Goal: Transaction & Acquisition: Purchase product/service

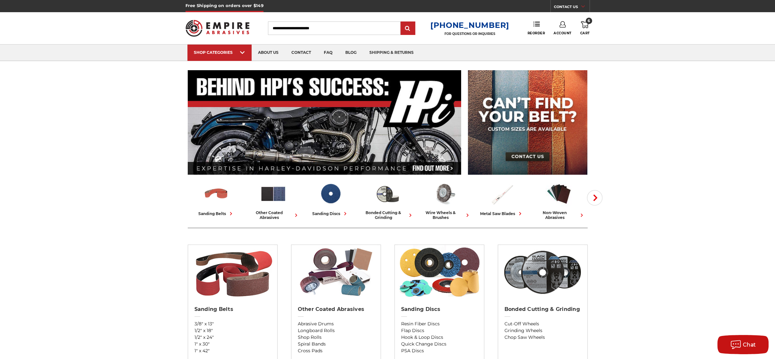
drag, startPoint x: 0, startPoint y: 0, endPoint x: 586, endPoint y: 26, distance: 586.4
click at [586, 26] on icon at bounding box center [585, 24] width 8 height 7
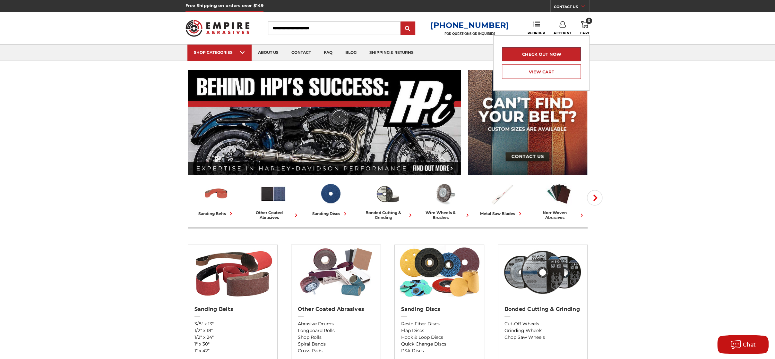
click at [538, 54] on link "Check out now" at bounding box center [541, 54] width 79 height 14
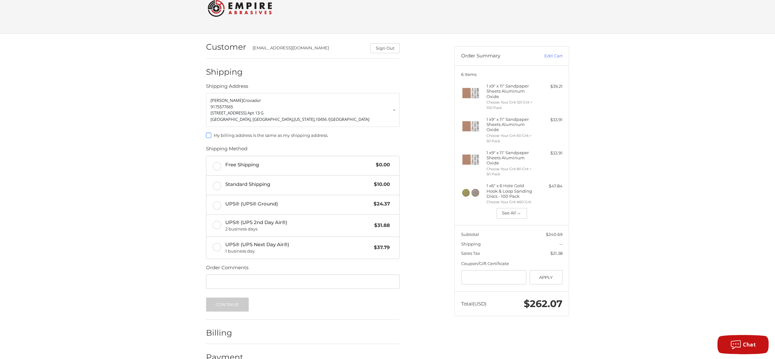
scroll to position [30, 0]
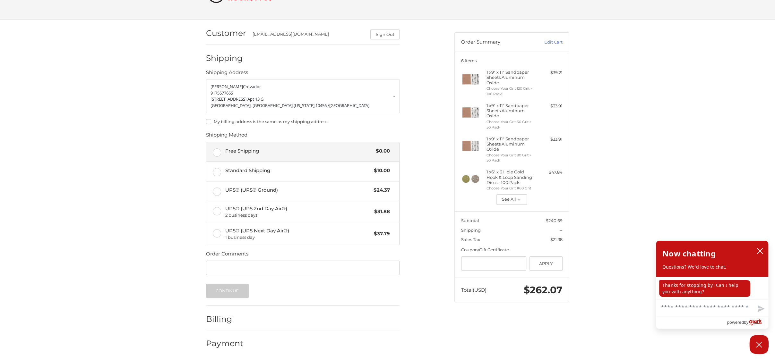
click at [213, 150] on label "Free Shipping $0.00" at bounding box center [302, 151] width 193 height 19
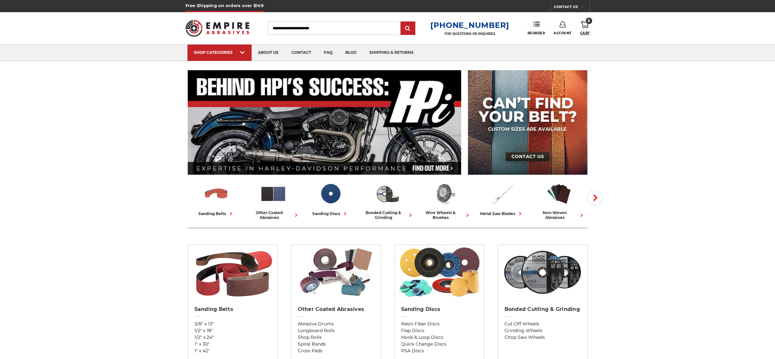
click at [586, 33] on span "Cart" at bounding box center [585, 33] width 10 height 4
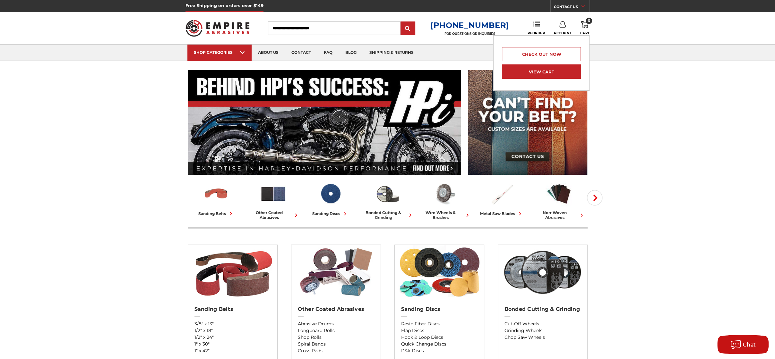
click at [553, 67] on link "View Cart" at bounding box center [541, 71] width 79 height 14
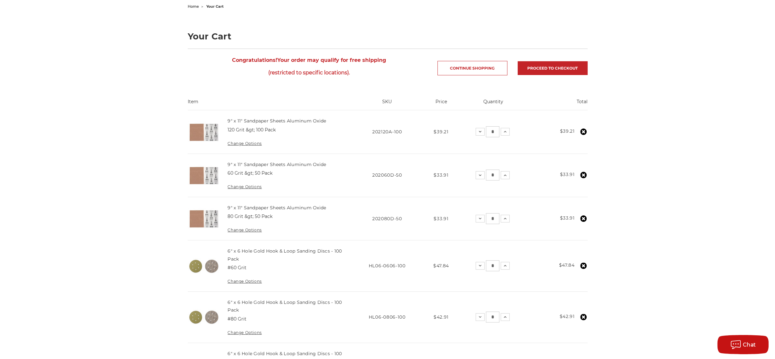
scroll to position [64, 0]
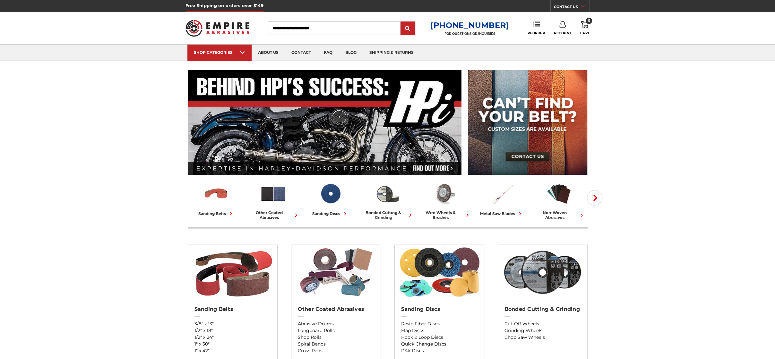
click at [337, 29] on input "Search" at bounding box center [334, 27] width 132 height 13
type input "*****"
click at [413, 27] on input "submit" at bounding box center [407, 28] width 13 height 13
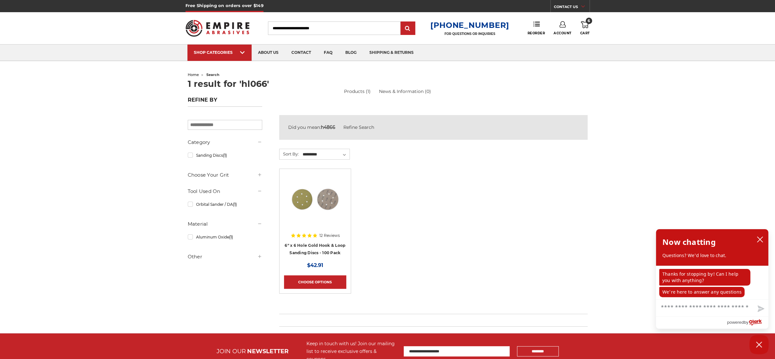
click at [213, 191] on h5 "Tool Used On" at bounding box center [225, 192] width 74 height 8
click at [260, 191] on use at bounding box center [259, 191] width 3 height 3
click at [208, 203] on link "Orbital Sander / DA (1)" at bounding box center [225, 204] width 74 height 11
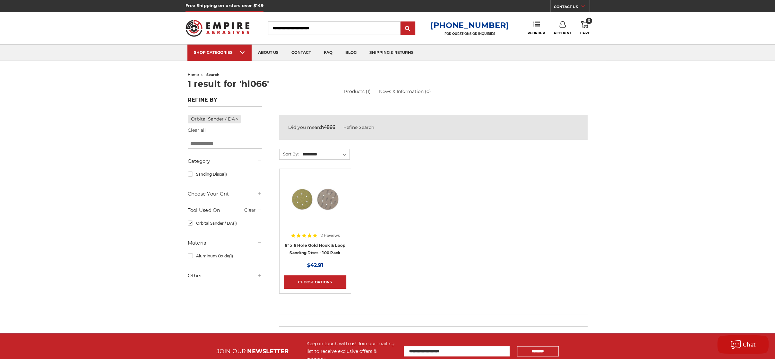
click at [195, 26] on img at bounding box center [217, 28] width 64 height 25
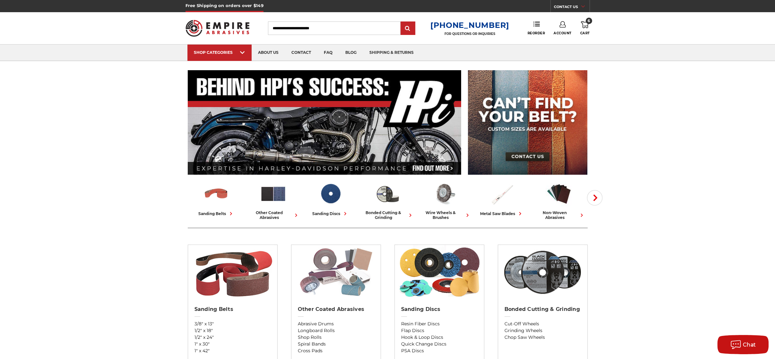
click at [344, 267] on img at bounding box center [335, 272] width 83 height 55
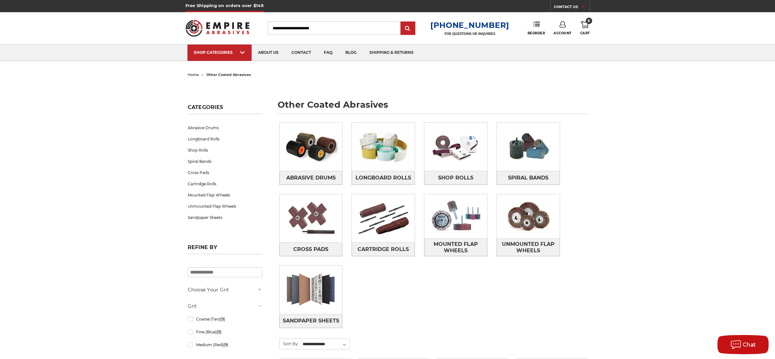
click at [584, 20] on div "Toggle menu Menu Search 1-800-816-3824 FOR QUESTIONS OR INQUIRIES Phone Reorder…" at bounding box center [387, 28] width 404 height 32
click at [583, 24] on icon at bounding box center [585, 24] width 8 height 7
click at [550, 68] on link "View Cart" at bounding box center [541, 71] width 79 height 14
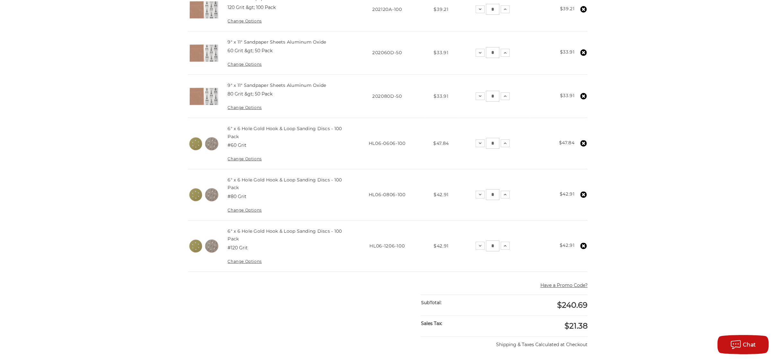
scroll to position [192, 0]
click at [206, 139] on img at bounding box center [204, 142] width 32 height 32
click at [253, 125] on link "6" x 6 Hole Gold Hook & Loop Sanding Discs - 100 Pack" at bounding box center [284, 130] width 114 height 13
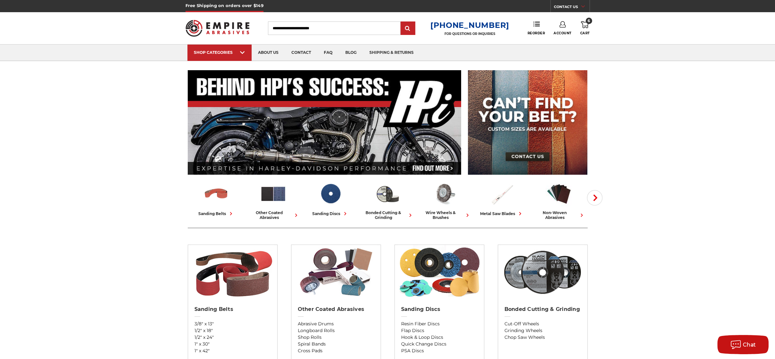
click at [585, 24] on icon at bounding box center [585, 24] width 8 height 7
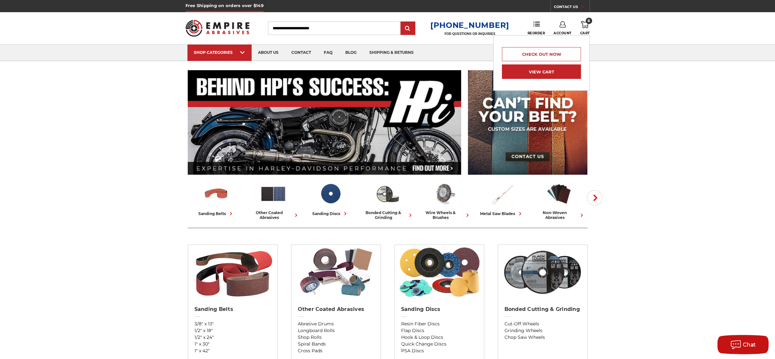
click at [549, 70] on link "View Cart" at bounding box center [541, 71] width 79 height 14
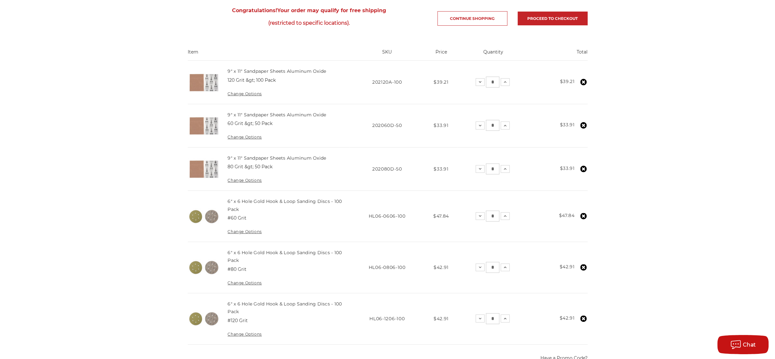
scroll to position [128, 0]
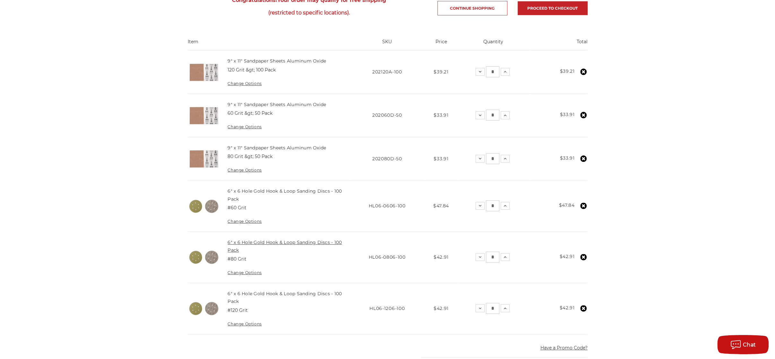
click at [287, 241] on link "6" x 6 Hole Gold Hook & Loop Sanding Discs - 100 Pack" at bounding box center [284, 246] width 114 height 13
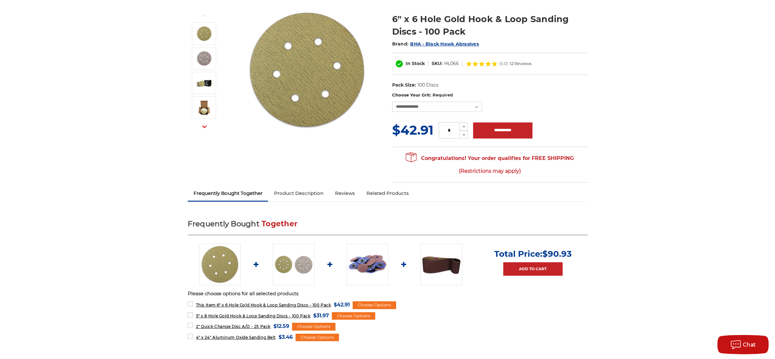
scroll to position [64, 0]
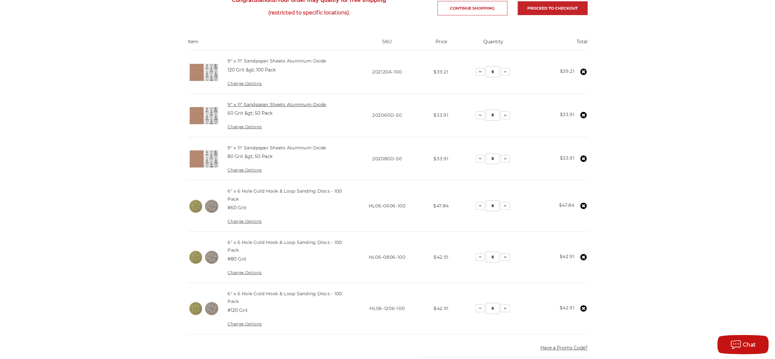
click at [269, 104] on link "9" x 11" Sandpaper Sheets Aluminum Oxide" at bounding box center [276, 105] width 98 height 6
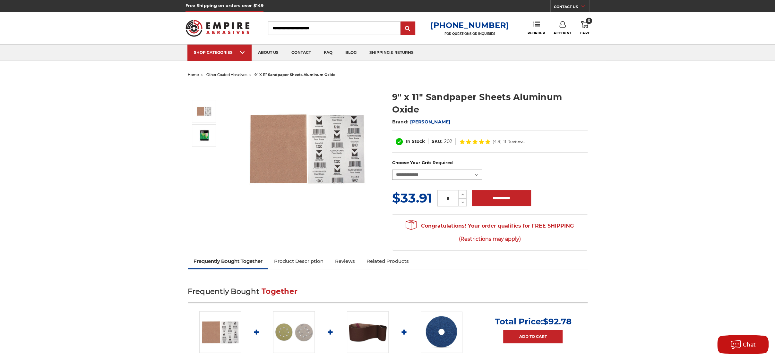
click at [476, 174] on select "**********" at bounding box center [437, 175] width 90 height 10
click at [586, 27] on icon at bounding box center [585, 24] width 8 height 7
click at [549, 55] on link "Check out now" at bounding box center [541, 54] width 79 height 14
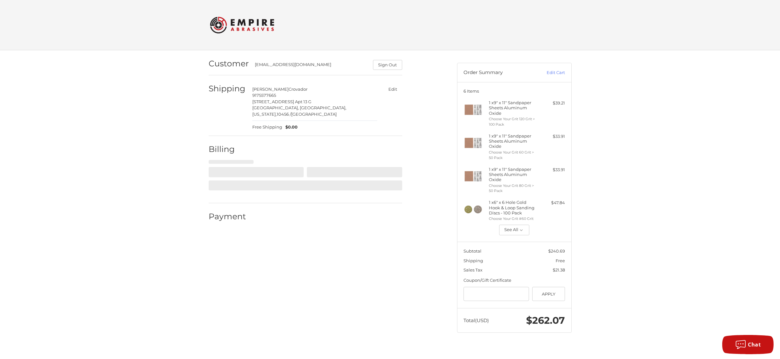
select select "**"
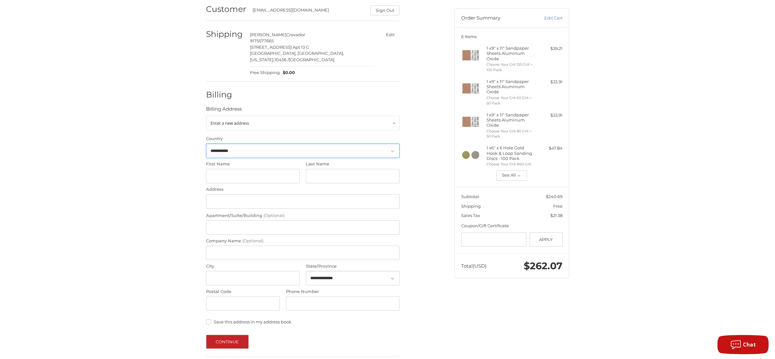
scroll to position [57, 0]
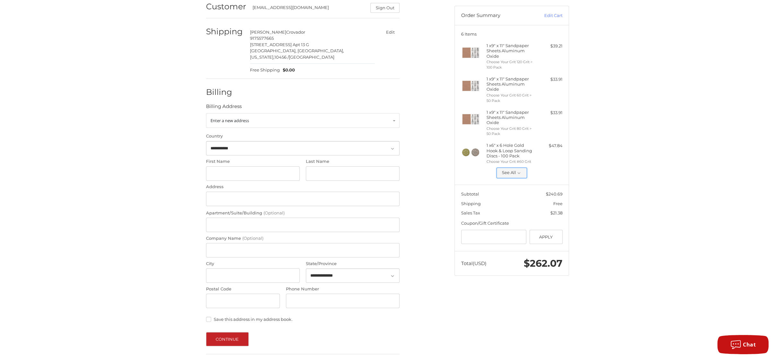
click at [518, 172] on icon "button" at bounding box center [519, 173] width 6 height 6
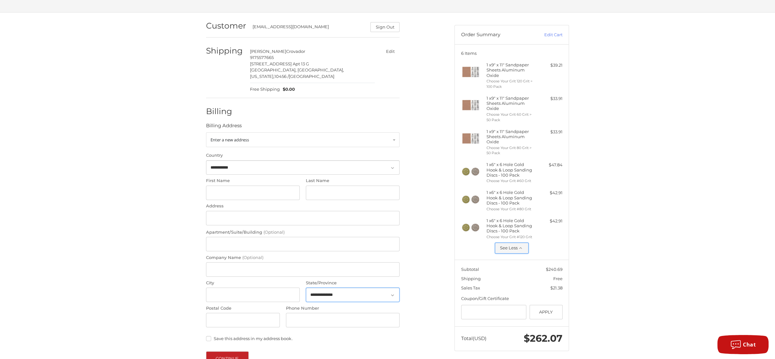
scroll to position [25, 0]
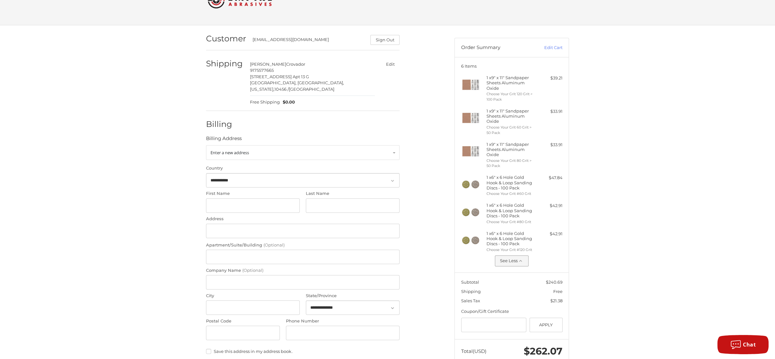
click at [391, 63] on button "Edit" at bounding box center [390, 64] width 19 height 9
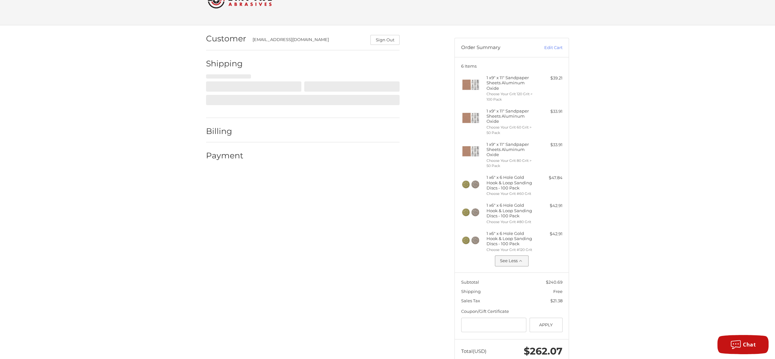
scroll to position [41, 0]
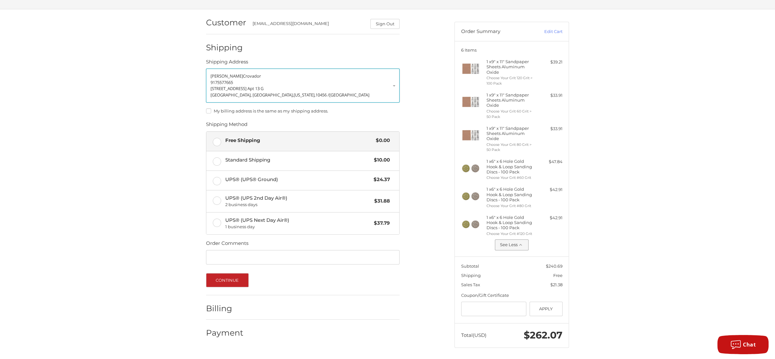
click at [395, 86] on link "Joseph Crovador 9175577665 3603 Third Ave. Apt 13 G Bronx, NY, New York, 10456 …" at bounding box center [302, 86] width 193 height 34
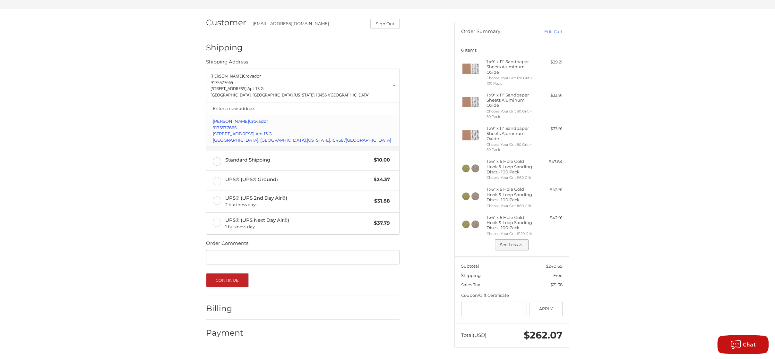
click at [247, 134] on span "3603 Third Ave. Apt 13 G" at bounding box center [242, 133] width 59 height 5
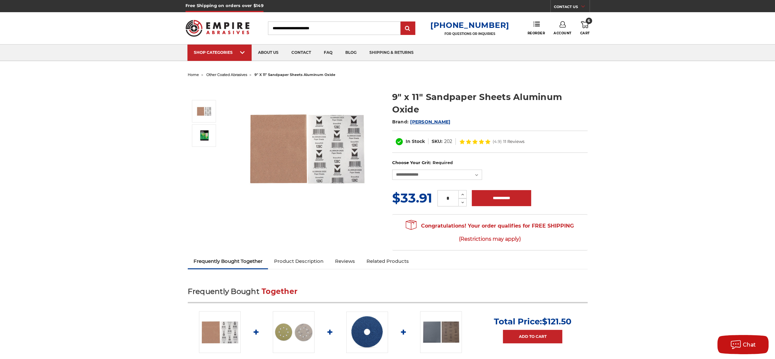
click at [563, 30] on link "Account" at bounding box center [562, 28] width 18 height 14
click at [567, 42] on link "Account" at bounding box center [562, 42] width 46 height 12
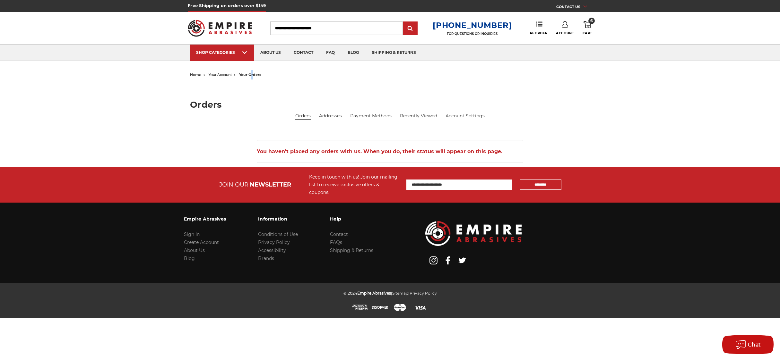
click at [253, 76] on span "your orders" at bounding box center [250, 75] width 22 height 4
click at [224, 73] on span "your account" at bounding box center [220, 75] width 23 height 4
click at [326, 115] on link "Addresses" at bounding box center [330, 116] width 23 height 7
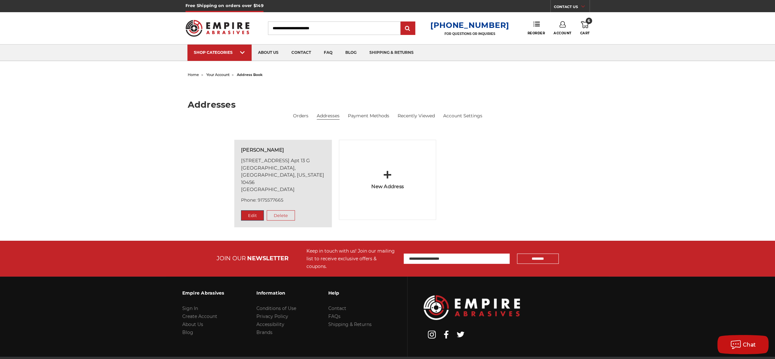
click at [250, 210] on link "Edit" at bounding box center [252, 215] width 23 height 10
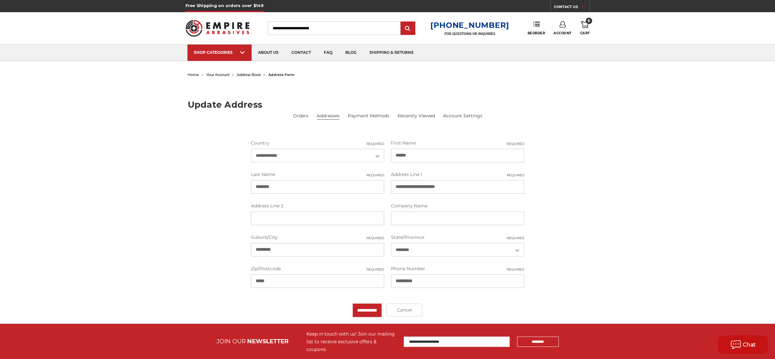
click at [285, 250] on input "*********" at bounding box center [317, 249] width 133 height 13
type input "*****"
click at [422, 246] on select "**********" at bounding box center [457, 249] width 133 height 13
click at [391, 243] on select "**********" at bounding box center [457, 249] width 133 height 13
click at [363, 310] on input "**********" at bounding box center [367, 310] width 29 height 13
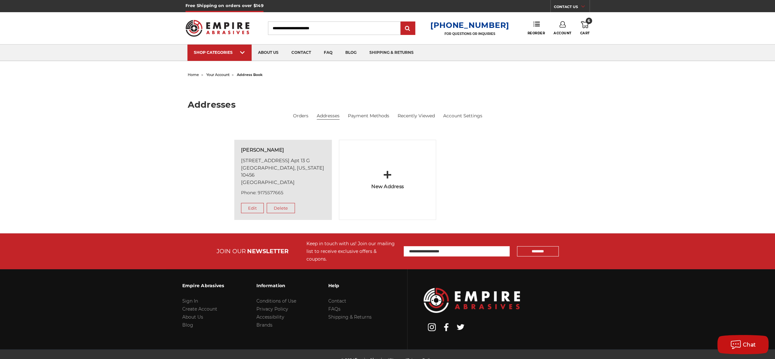
click at [586, 23] on icon at bounding box center [585, 24] width 8 height 7
click at [552, 53] on link "Check out now" at bounding box center [541, 54] width 79 height 14
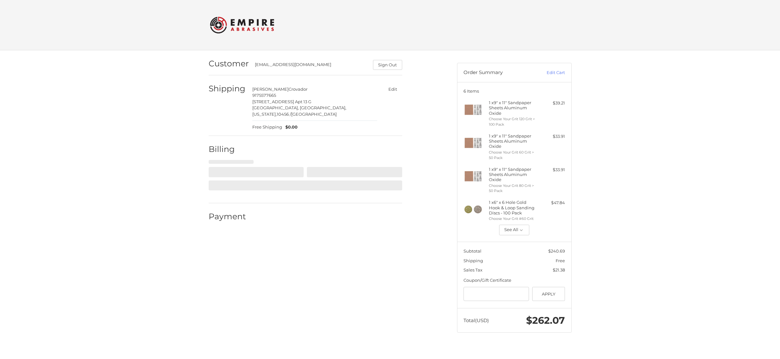
select select "**"
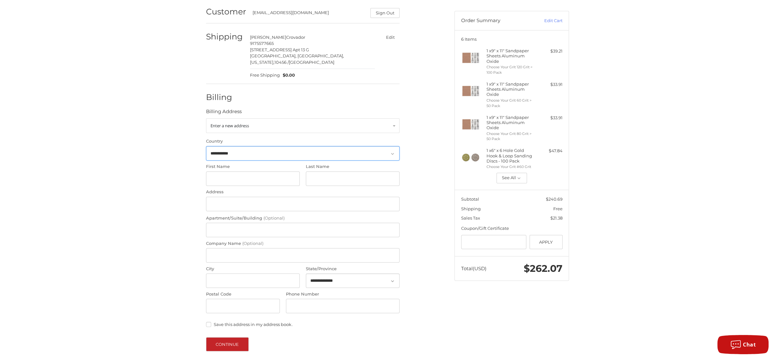
scroll to position [57, 0]
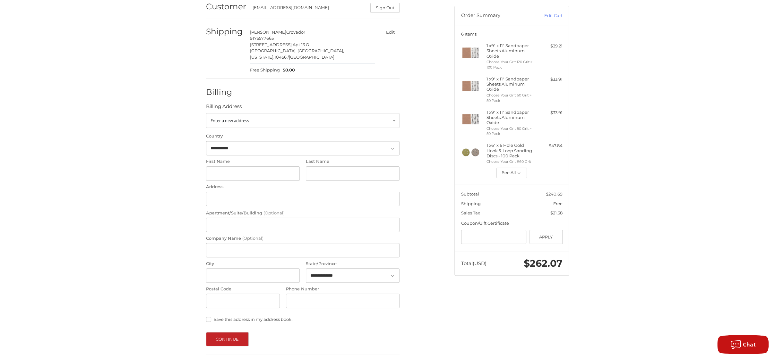
click at [390, 30] on button "Edit" at bounding box center [390, 32] width 19 height 9
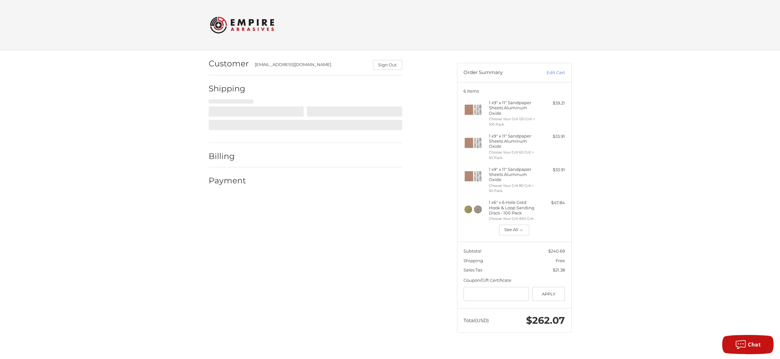
select select "**"
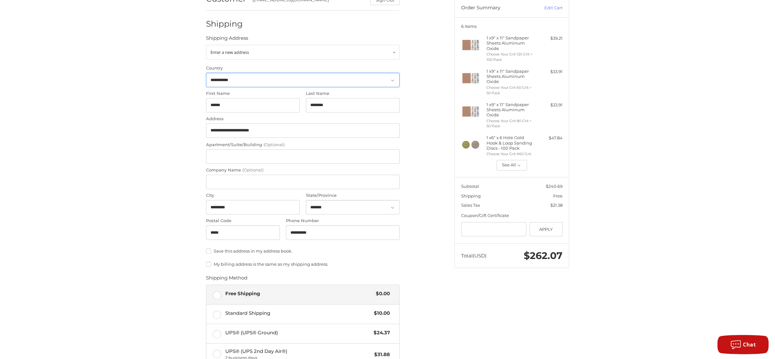
scroll to position [75, 0]
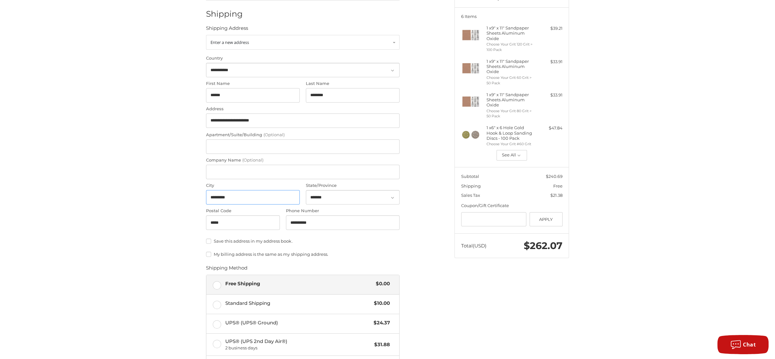
click at [232, 198] on input "*********" at bounding box center [253, 197] width 94 height 14
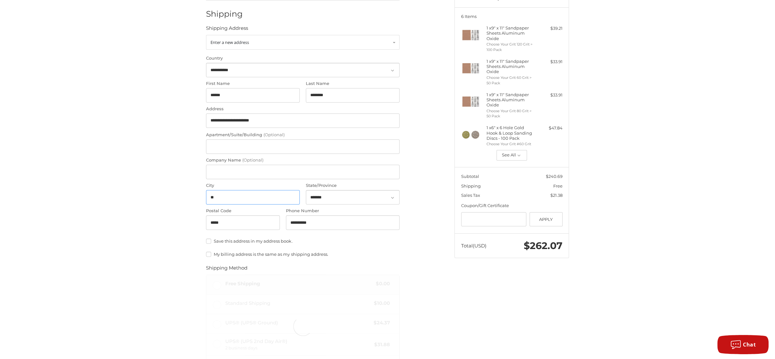
type input "*"
type input "*****"
click at [418, 192] on ol "**********" at bounding box center [315, 232] width 218 height 512
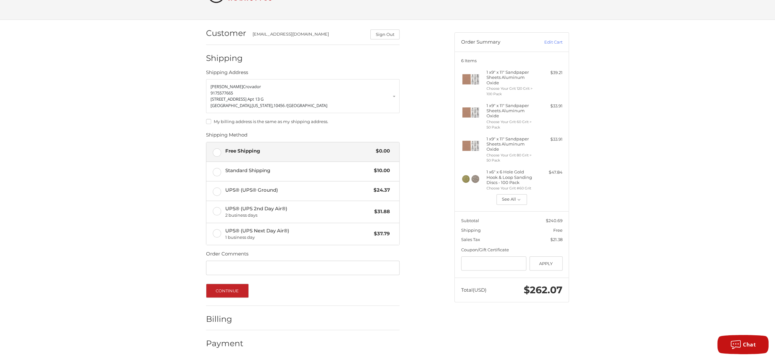
click at [218, 151] on label "Free Shipping $0.00" at bounding box center [302, 151] width 193 height 19
click at [517, 197] on icon "button" at bounding box center [519, 200] width 6 height 6
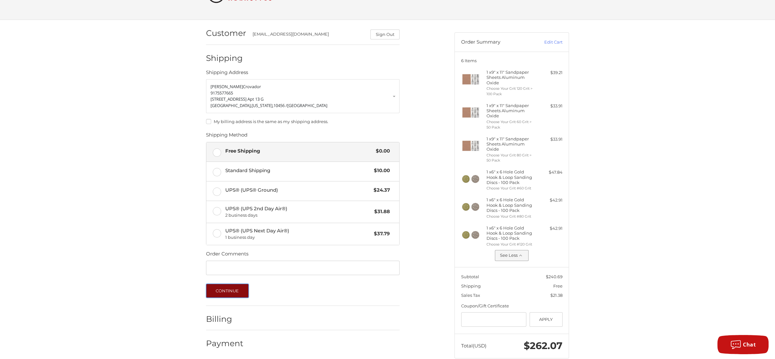
click at [228, 288] on button "Continue" at bounding box center [227, 291] width 43 height 14
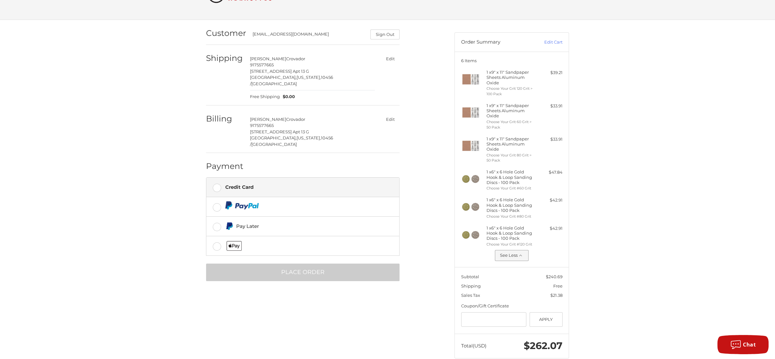
scroll to position [41, 0]
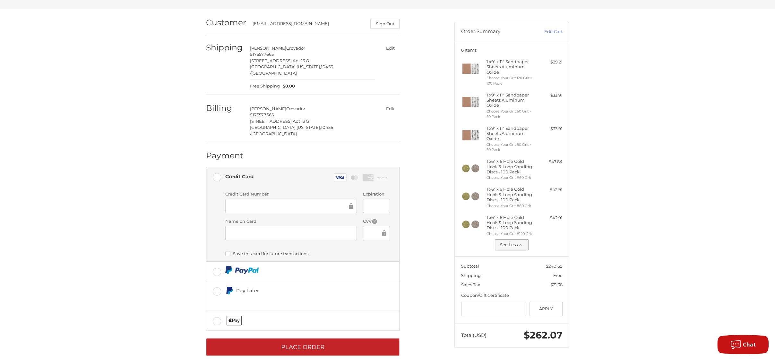
click at [228, 251] on label "Save this card for future transactions" at bounding box center [307, 253] width 165 height 5
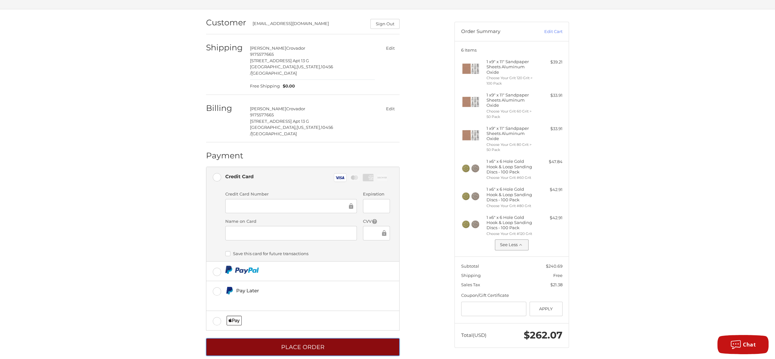
click at [336, 338] on button "Place Order" at bounding box center [302, 347] width 193 height 18
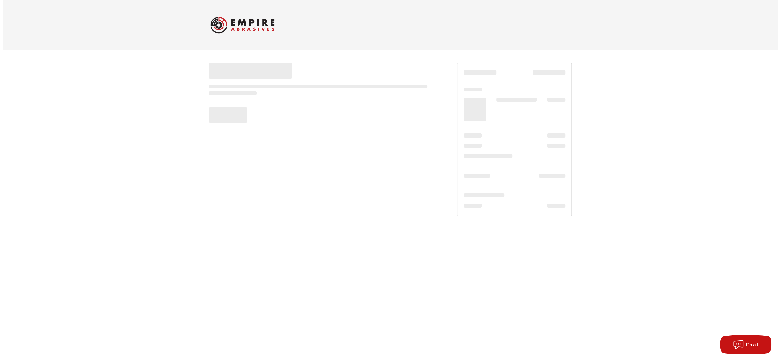
scroll to position [0, 0]
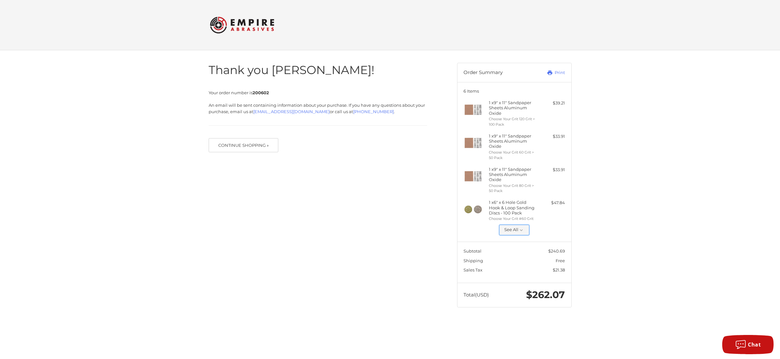
click at [520, 228] on icon "button" at bounding box center [521, 230] width 6 height 6
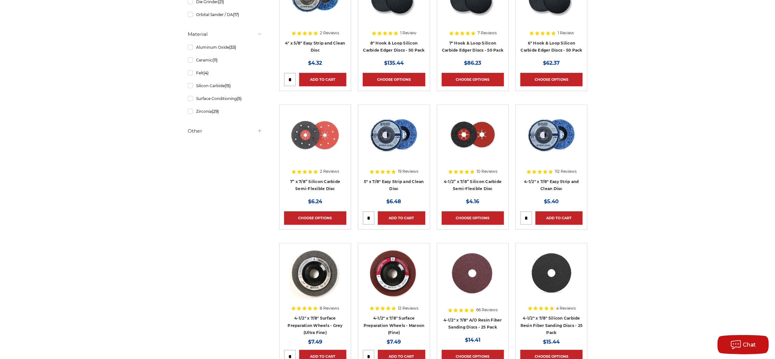
scroll to position [481, 0]
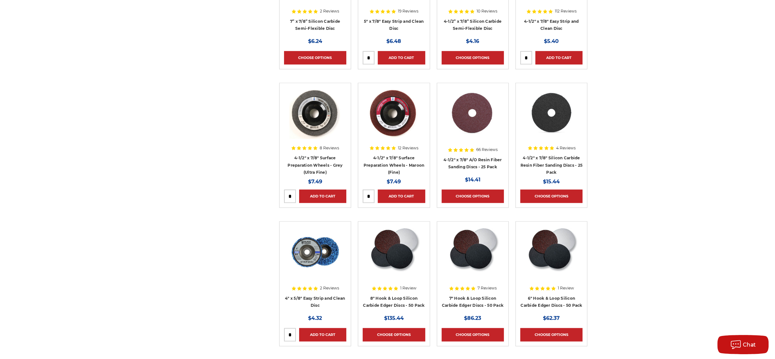
click at [472, 114] on img at bounding box center [472, 113] width 52 height 51
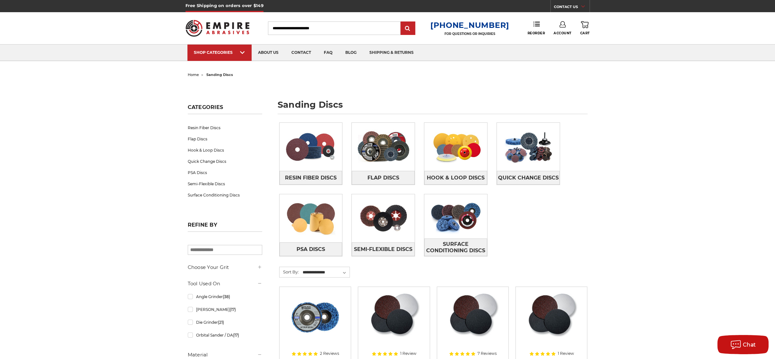
click at [334, 29] on input "Search" at bounding box center [334, 27] width 132 height 13
type input "*****"
click at [412, 26] on input "submit" at bounding box center [407, 28] width 13 height 13
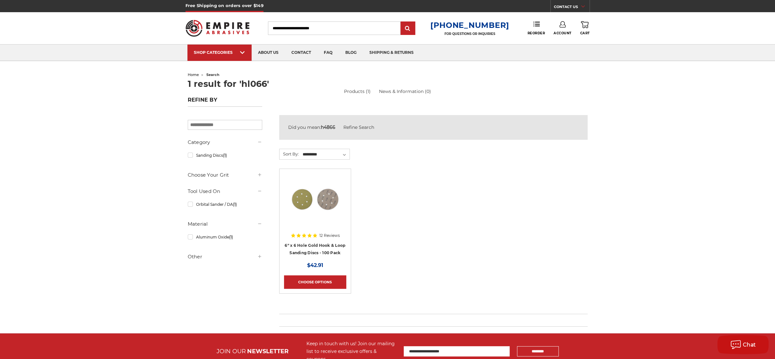
click at [325, 197] on img at bounding box center [314, 199] width 51 height 51
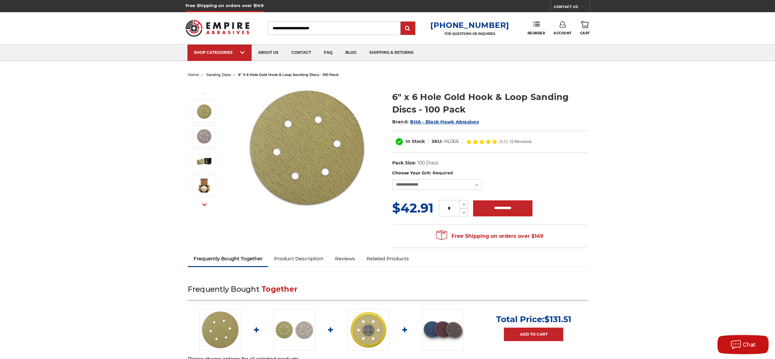
click at [330, 175] on img at bounding box center [307, 148] width 128 height 128
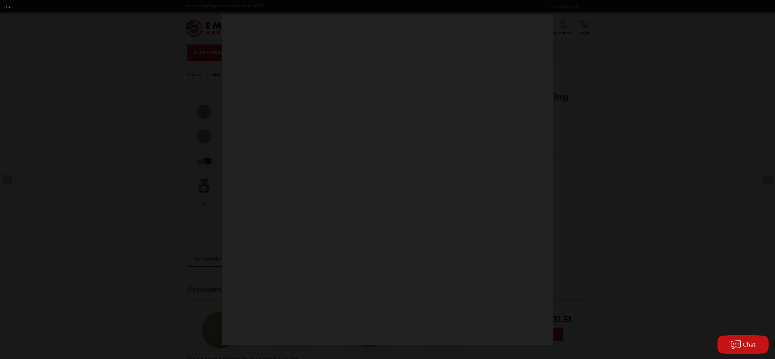
click at [330, 175] on div at bounding box center [387, 179] width 331 height 331
